Goal: Task Accomplishment & Management: Use online tool/utility

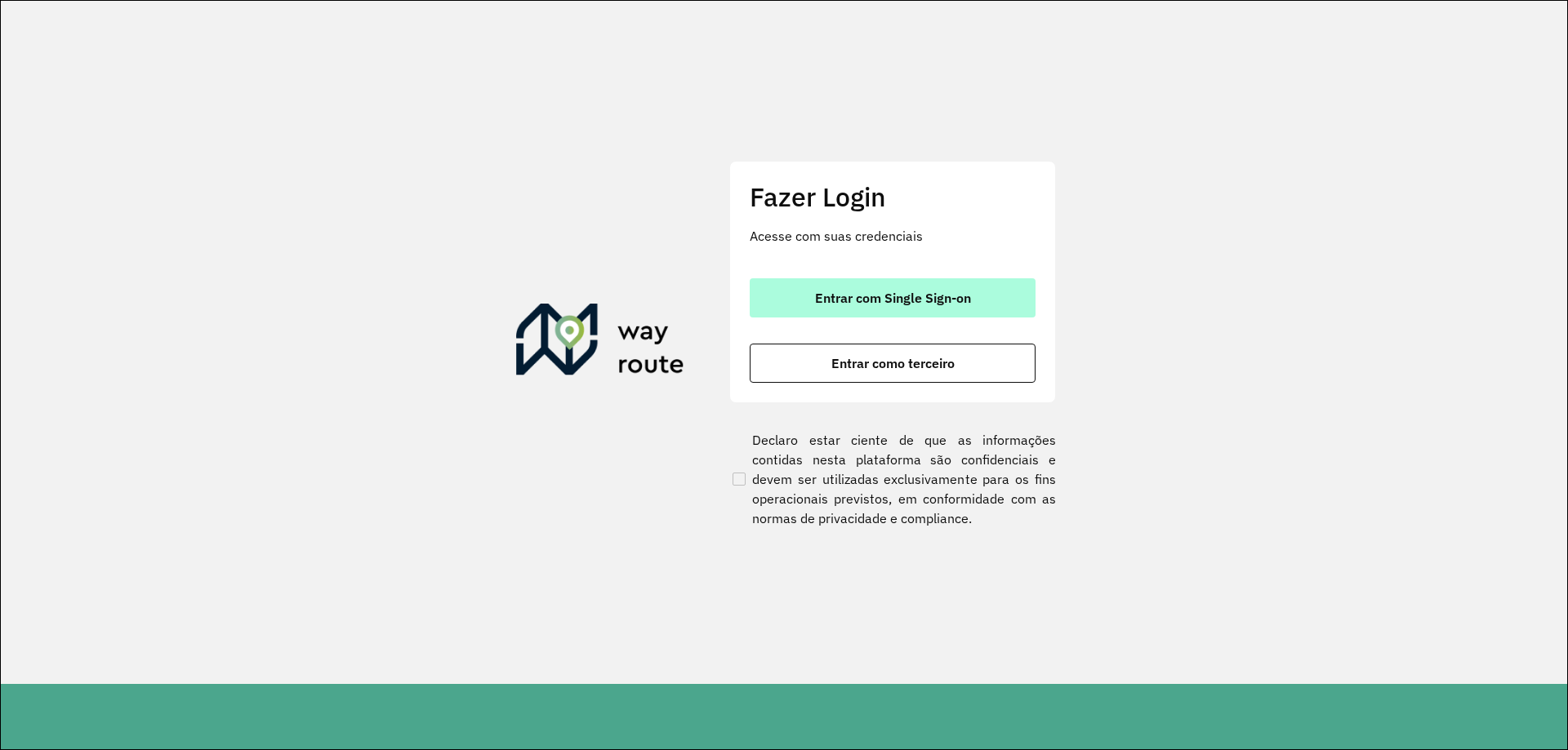
click at [826, 305] on span "Entrar com Single Sign-on" at bounding box center [893, 298] width 156 height 13
click at [891, 292] on span "Entrar com Single Sign-on" at bounding box center [893, 298] width 156 height 13
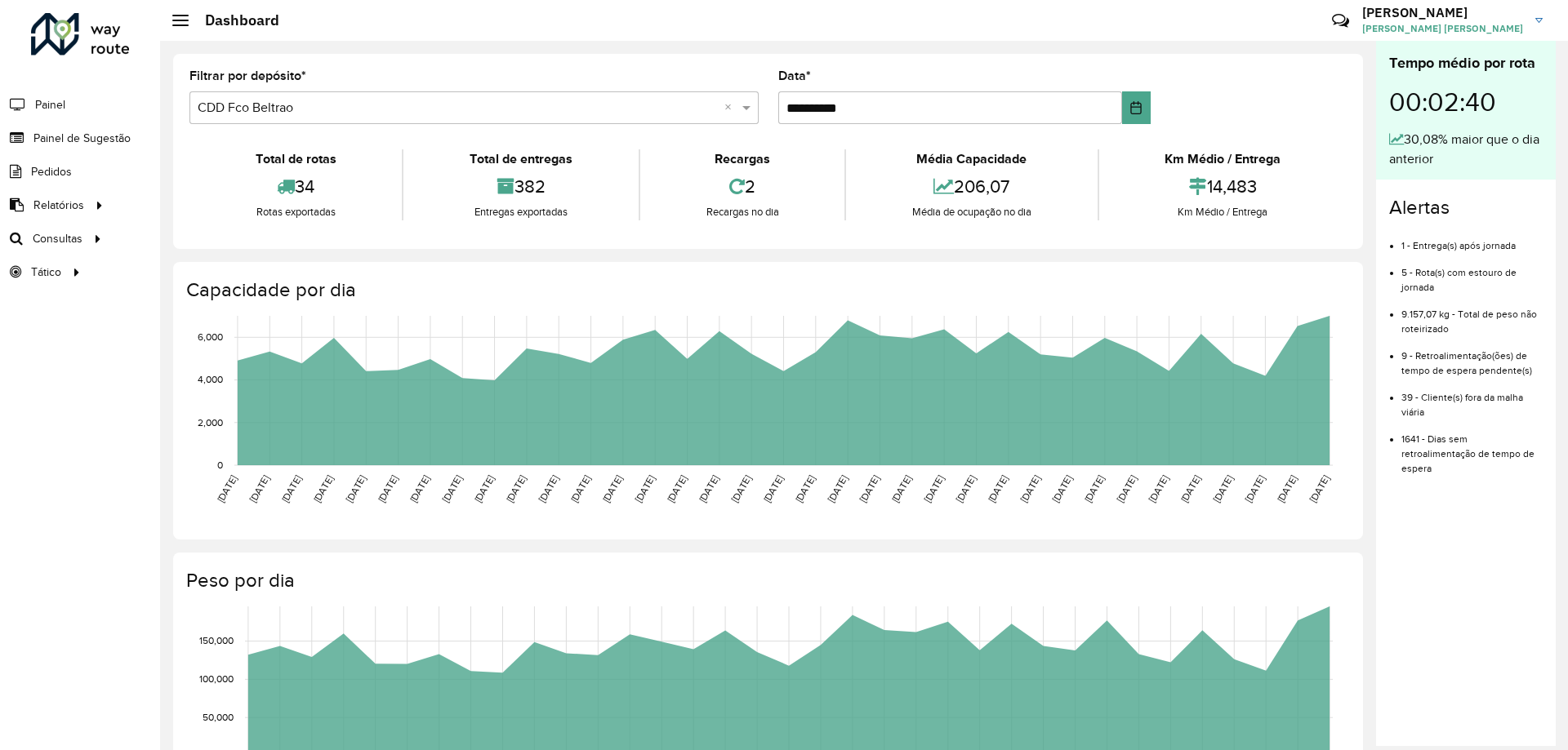
click at [164, 505] on icon "[DATE] [DATE] [DATE] [DATE] [DATE] [DATE] [DATE] [DATE] [DATE] [DATE] [DATE] [D…" at bounding box center [753, 430] width 1186 height 245
